Goal: Find contact information

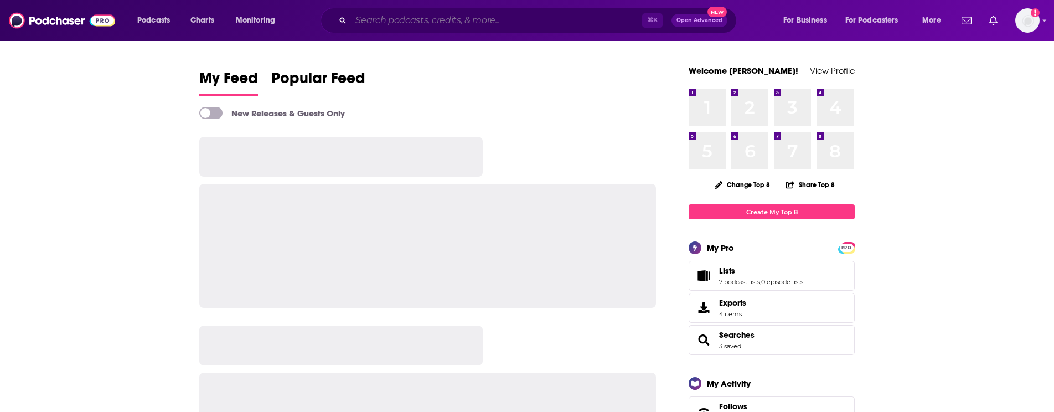
click at [356, 20] on input "Search podcasts, credits, & more..." at bounding box center [496, 21] width 291 height 18
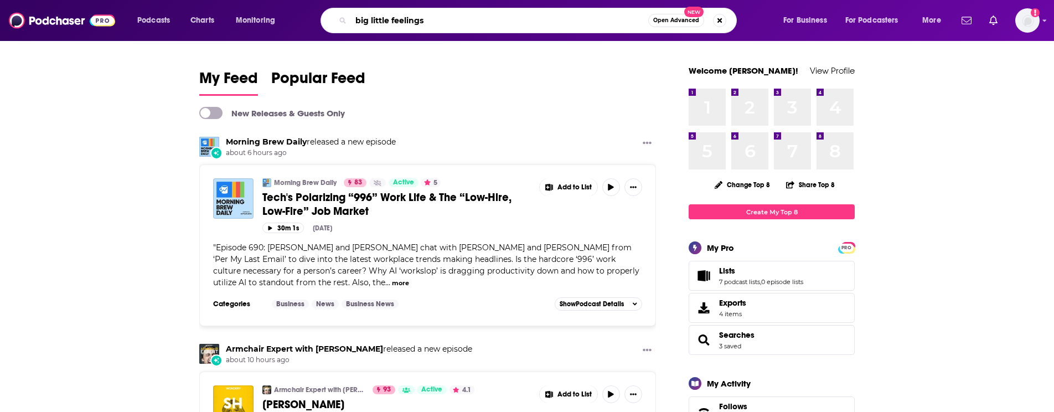
type input "big little feelings"
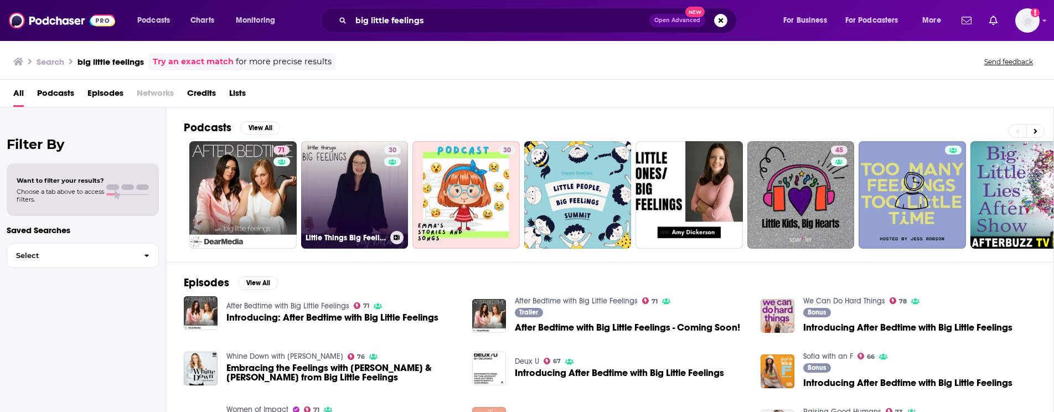
click at [363, 185] on link "30 Little Things Big Feelings" at bounding box center [354, 194] width 107 height 107
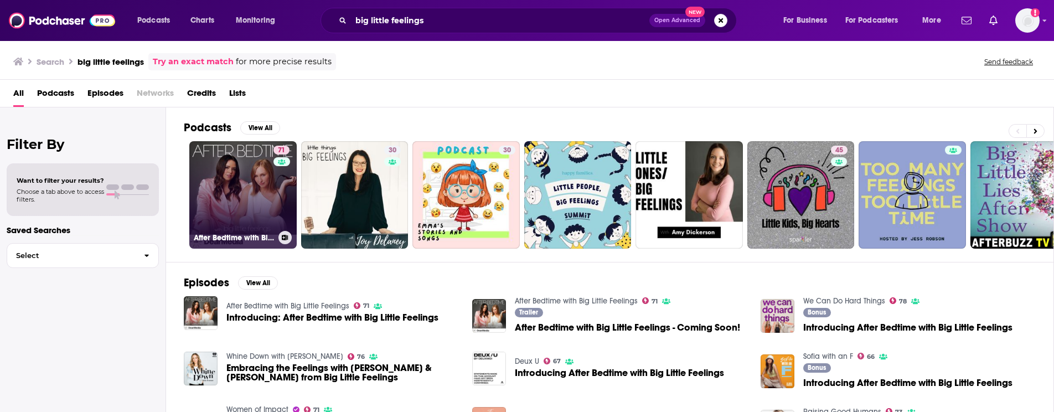
click at [225, 214] on link "71 After Bedtime with Big Little Feelings" at bounding box center [242, 194] width 107 height 107
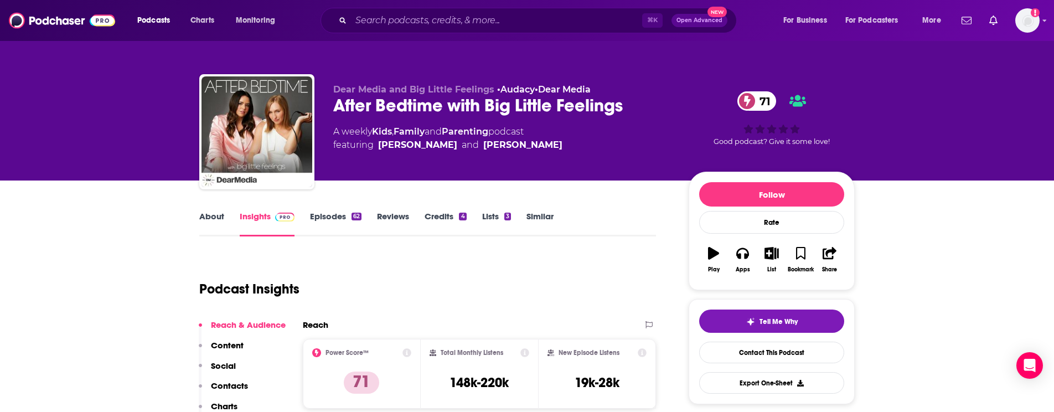
click at [213, 218] on link "About" at bounding box center [211, 223] width 25 height 25
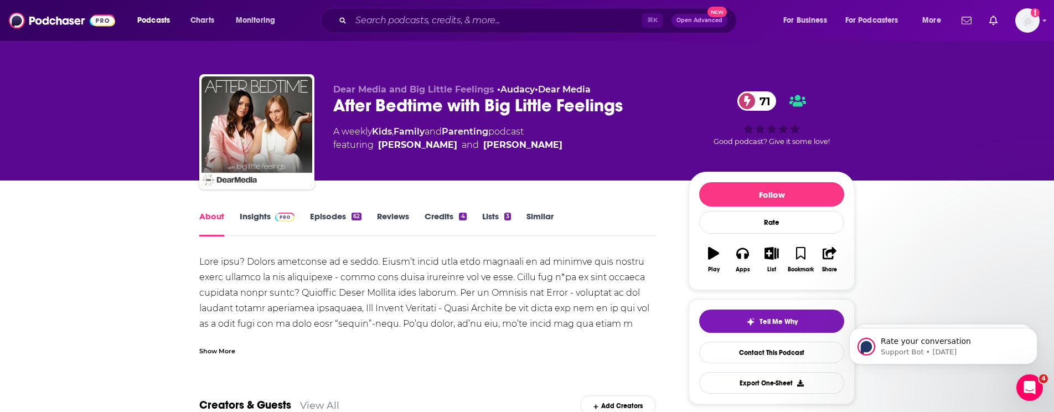
click at [259, 216] on link "Insights" at bounding box center [267, 223] width 55 height 25
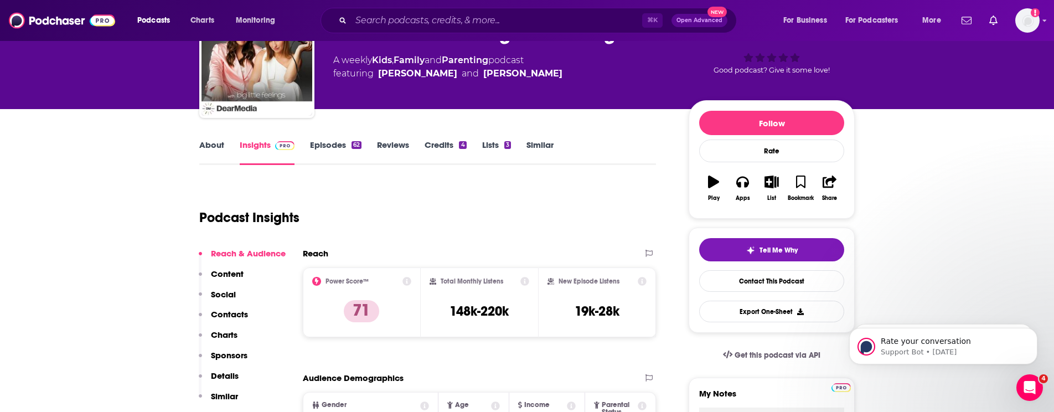
scroll to position [94, 0]
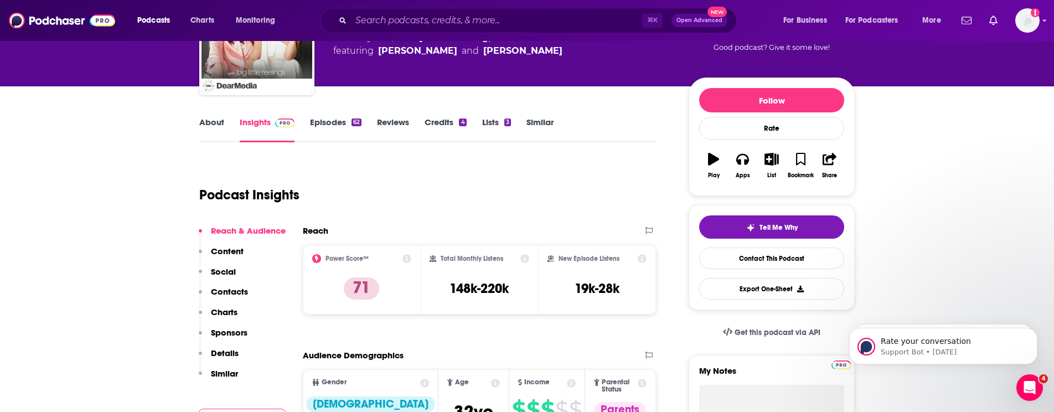
click at [248, 290] on div "Reach & Audience Content Social Contacts Charts Sponsors Details Similar" at bounding box center [242, 306] width 87 height 163
click at [241, 290] on p "Contacts" at bounding box center [229, 291] width 37 height 11
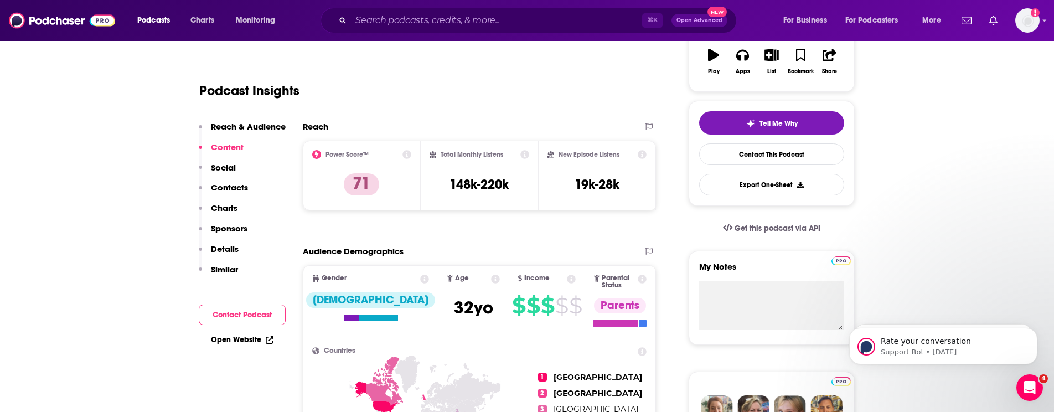
scroll to position [0, 0]
